Goal: Navigation & Orientation: Find specific page/section

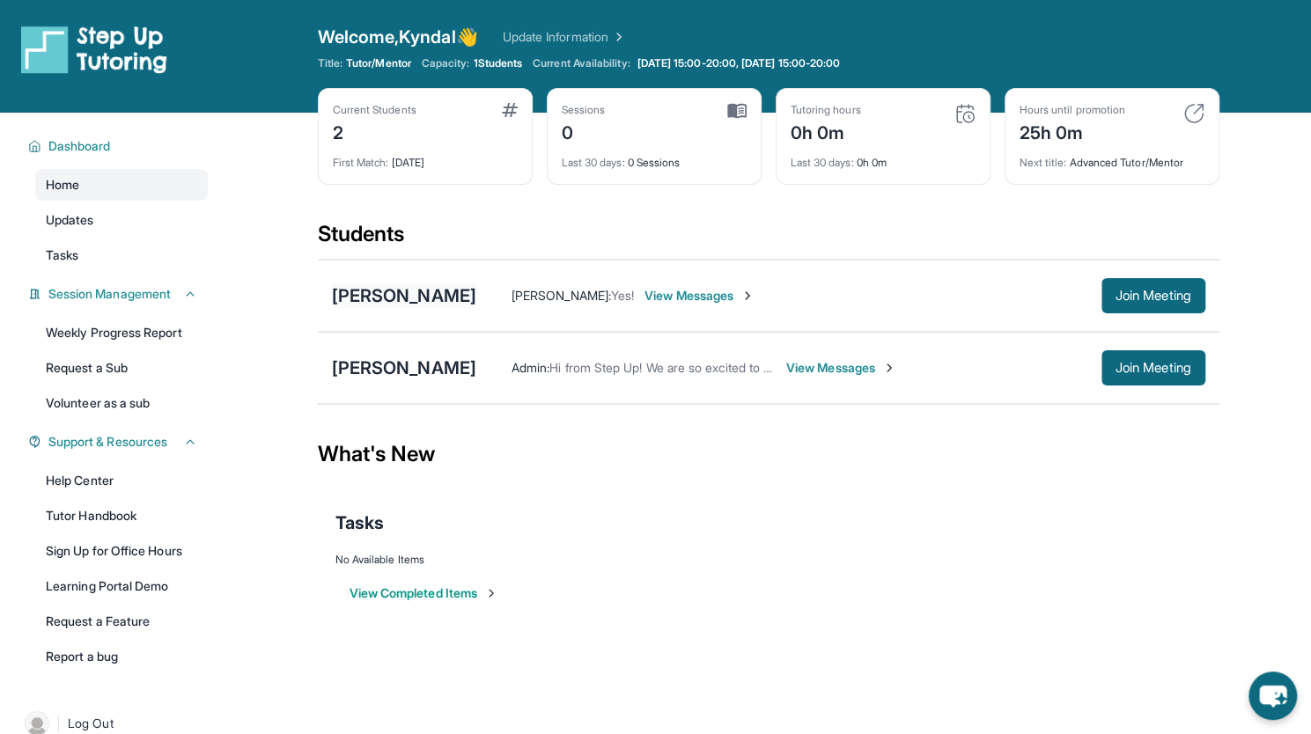
click at [387, 288] on div "[PERSON_NAME]" at bounding box center [404, 296] width 144 height 25
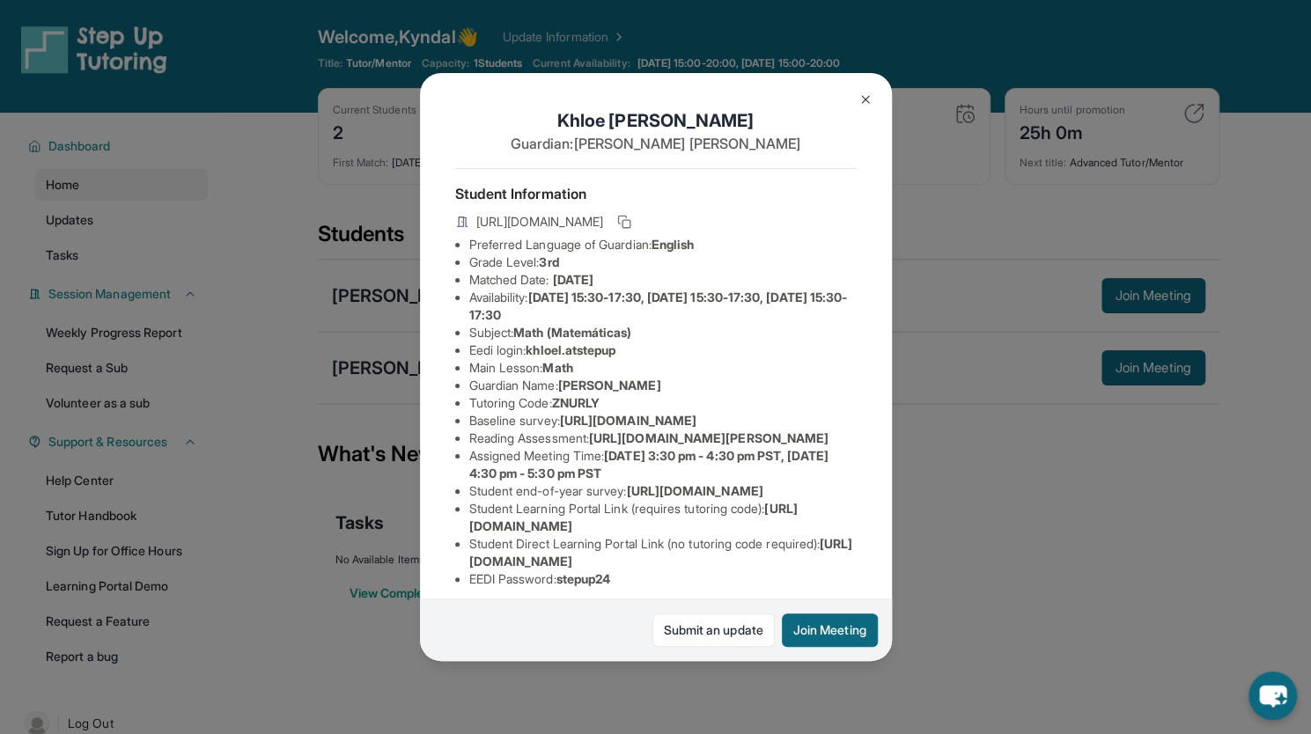
click at [875, 99] on button at bounding box center [865, 99] width 35 height 35
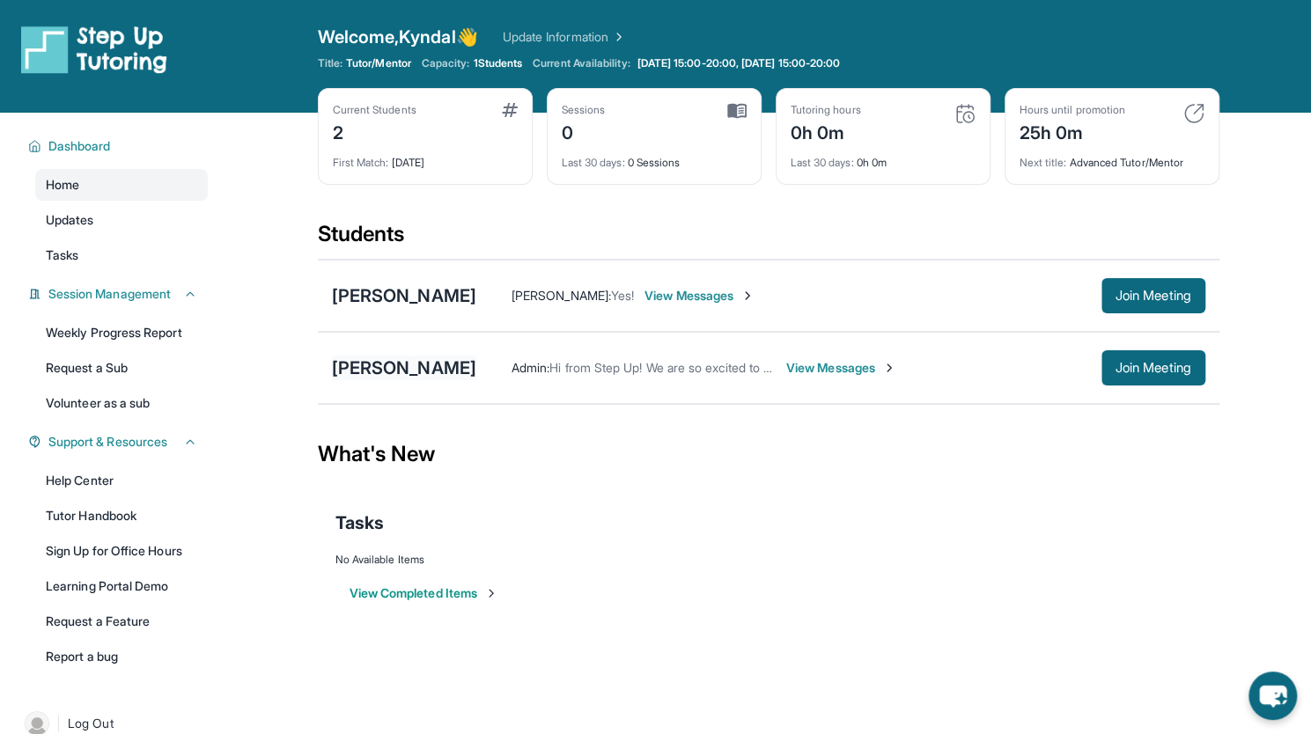
click at [412, 369] on div "[PERSON_NAME]" at bounding box center [404, 368] width 144 height 25
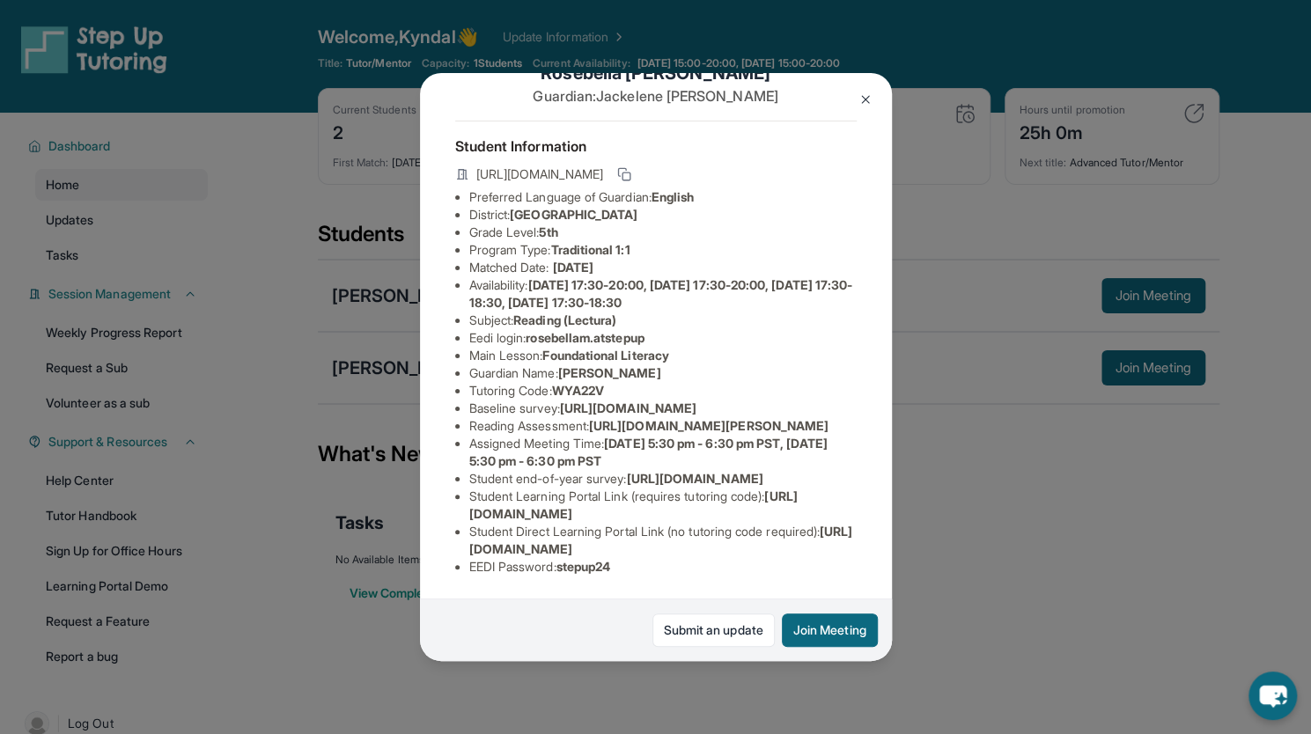
scroll to position [232, 0]
click at [748, 470] on li "Student end-of-year survey : [URL][DOMAIN_NAME]" at bounding box center [662, 479] width 387 height 18
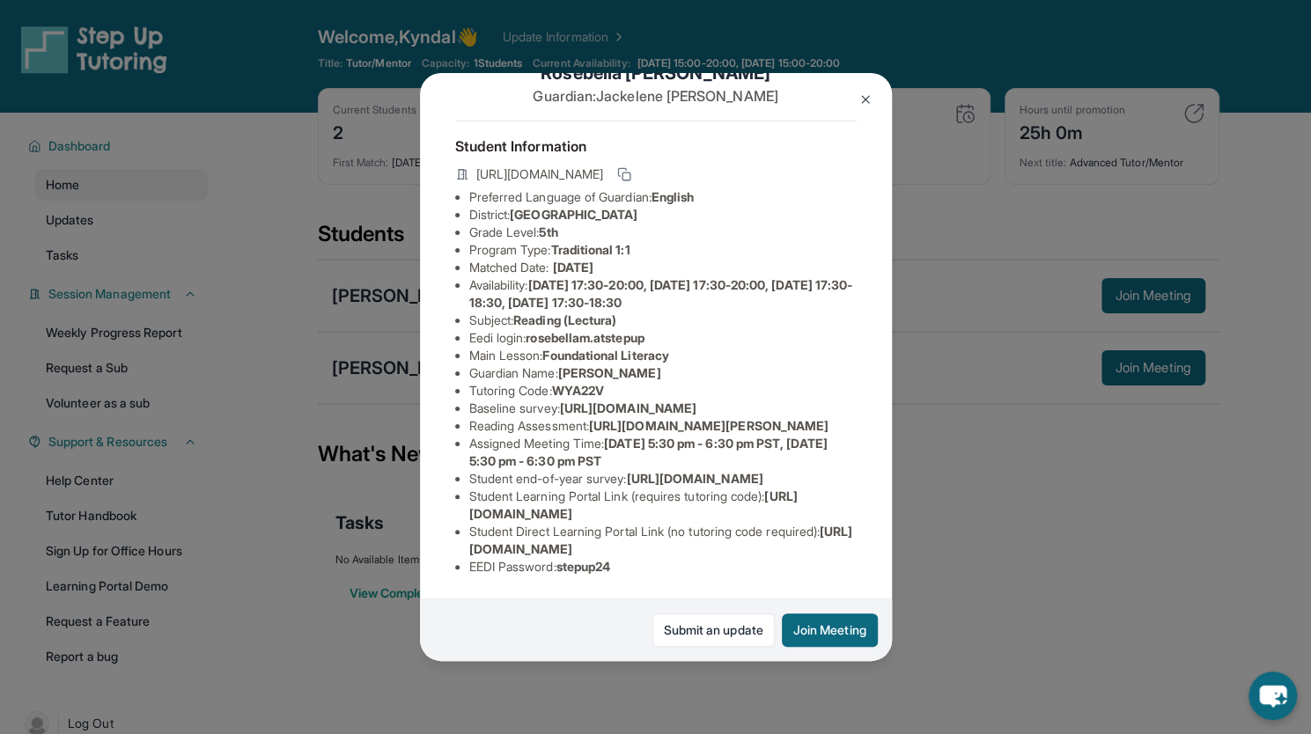
click at [564, 499] on span "[URL][DOMAIN_NAME]" at bounding box center [633, 505] width 328 height 33
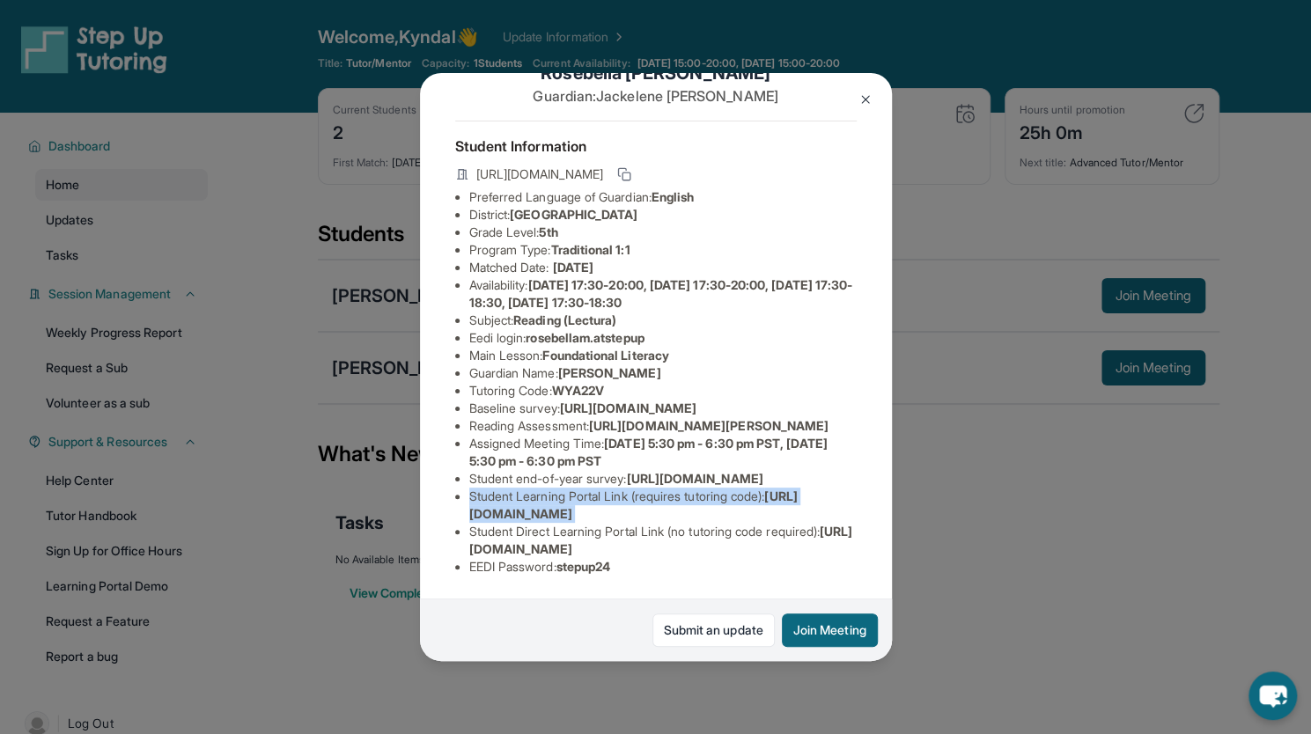
click at [564, 499] on span "[URL][DOMAIN_NAME]" at bounding box center [633, 505] width 328 height 33
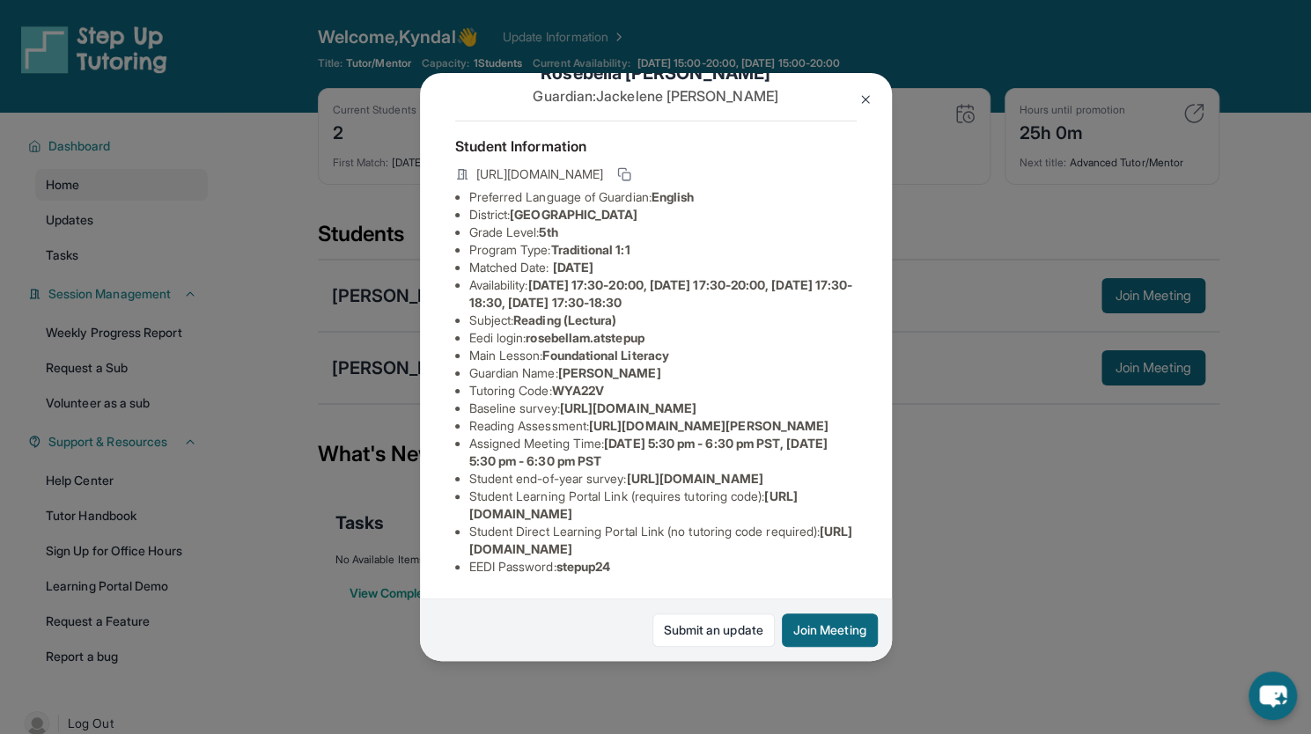
click at [643, 538] on span "[URL][DOMAIN_NAME]" at bounding box center [661, 540] width 384 height 33
click at [472, 538] on span "[URL][DOMAIN_NAME]" at bounding box center [661, 540] width 384 height 33
click at [546, 531] on span "[URL][DOMAIN_NAME]" at bounding box center [661, 540] width 384 height 33
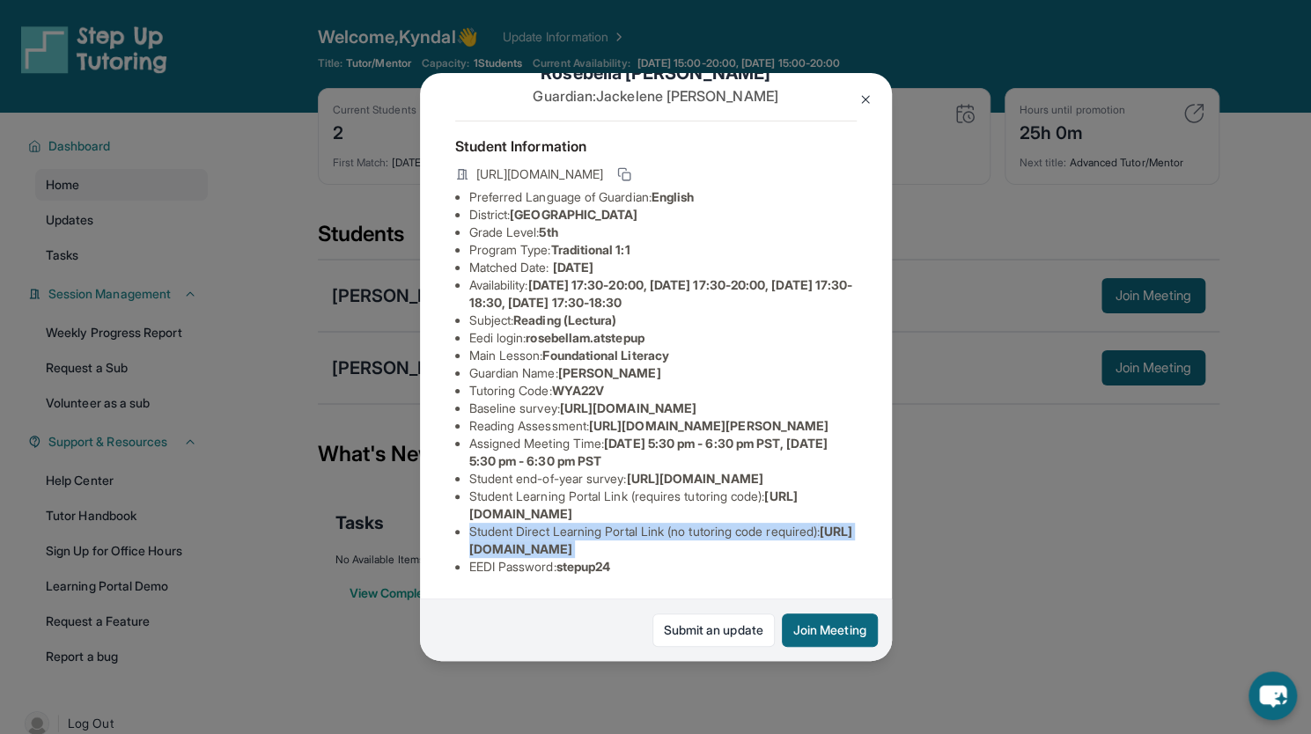
click at [546, 531] on span "[URL][DOMAIN_NAME]" at bounding box center [661, 540] width 384 height 33
drag, startPoint x: 833, startPoint y: 538, endPoint x: 462, endPoint y: 542, distance: 370.7
click at [462, 542] on ul "Preferred Language of Guardian: English District: [GEOGRAPHIC_DATA] Unified Sch…" at bounding box center [656, 381] width 402 height 387
copy span "[URL][DOMAIN_NAME]"
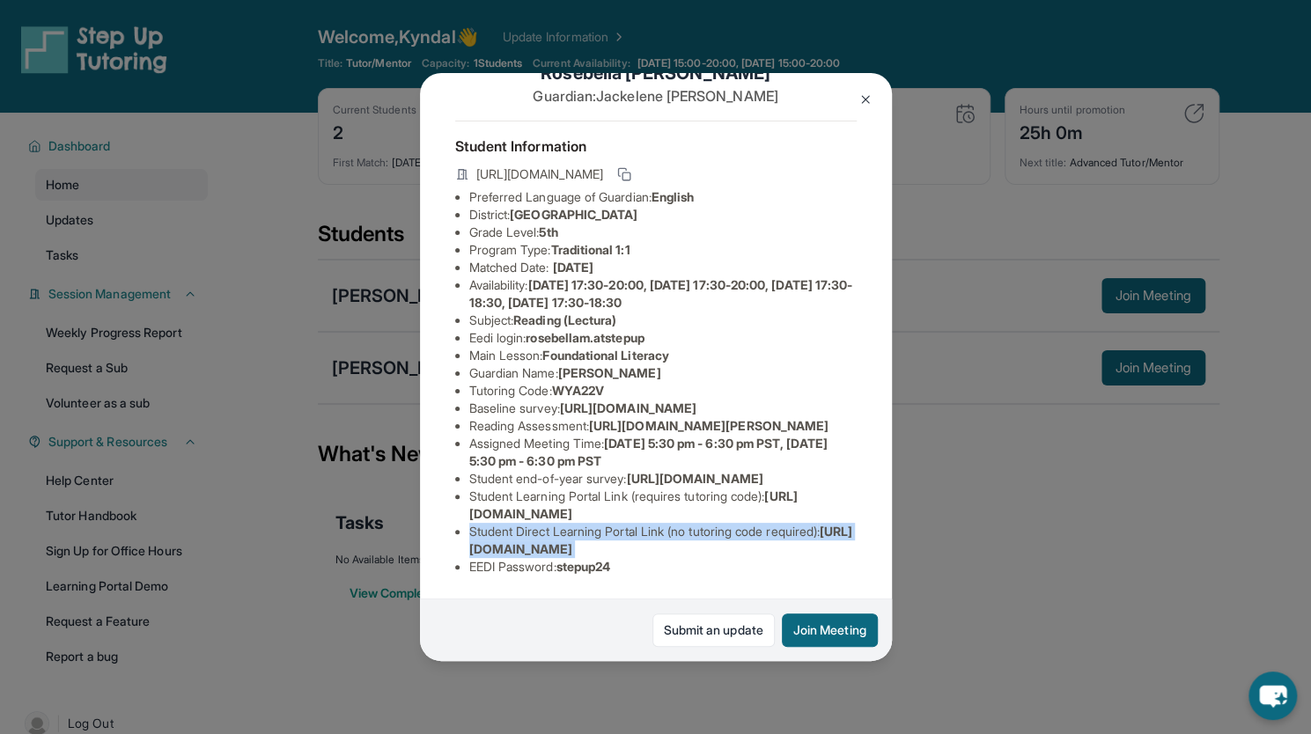
click at [462, 542] on ul "Preferred Language of Guardian: English District: [GEOGRAPHIC_DATA] Unified Sch…" at bounding box center [656, 381] width 402 height 387
click at [859, 106] on img at bounding box center [866, 99] width 14 height 14
